Goal: Task Accomplishment & Management: Manage account settings

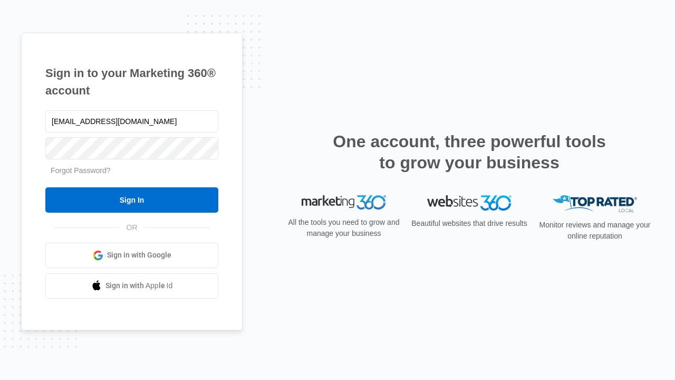
type input "dankie614@gmail.com"
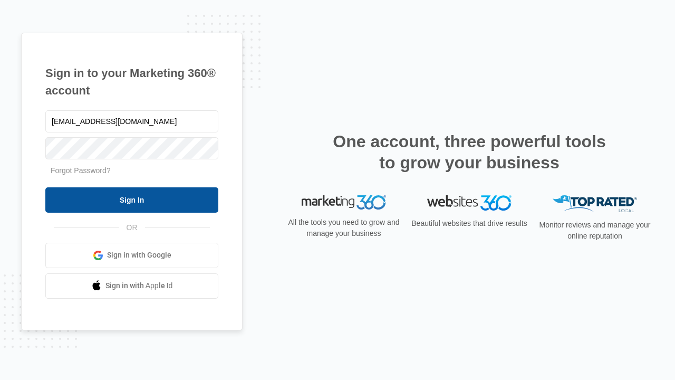
click at [132, 199] on input "Sign In" at bounding box center [131, 199] width 173 height 25
